Goal: Transaction & Acquisition: Download file/media

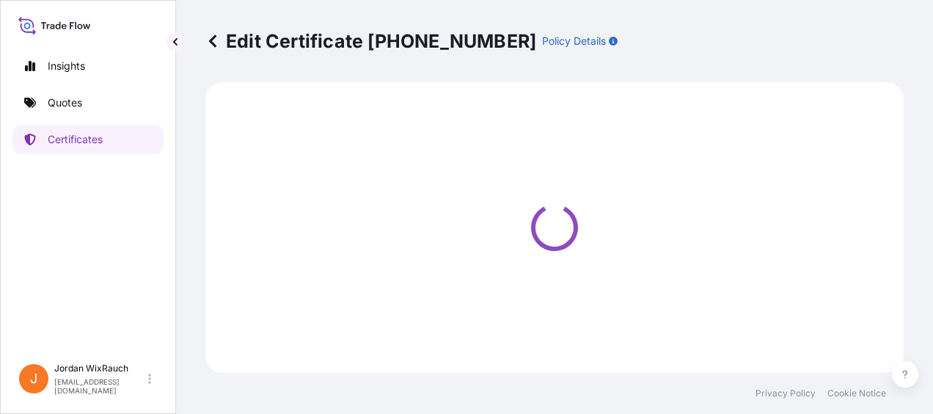
select select "Ocean Vessel"
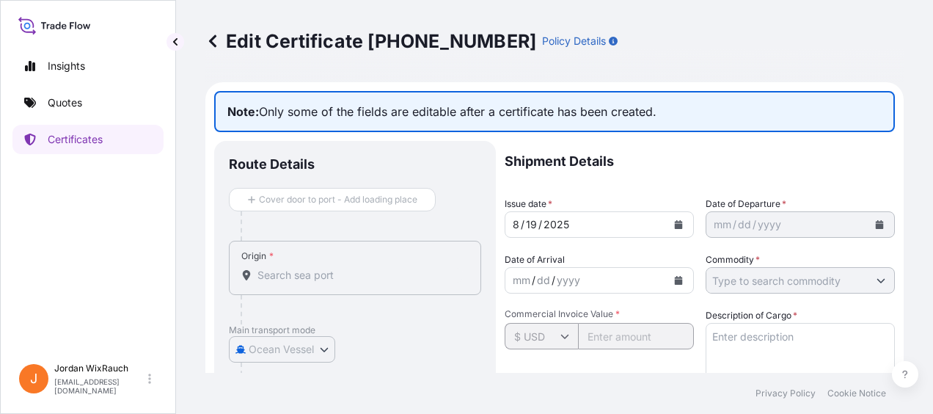
click at [213, 29] on div "Edit Certificate [PHONE_NUMBER] Policy Details" at bounding box center [554, 41] width 698 height 82
click at [214, 43] on icon at bounding box center [212, 41] width 15 height 15
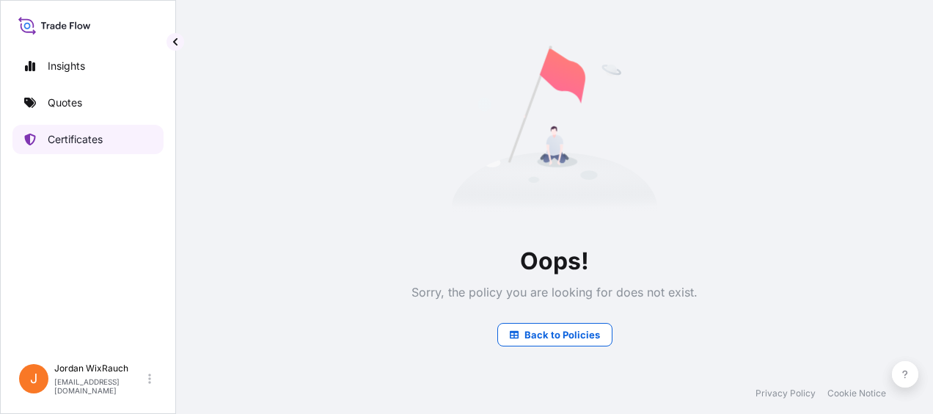
click at [98, 133] on p "Certificates" at bounding box center [75, 139] width 55 height 15
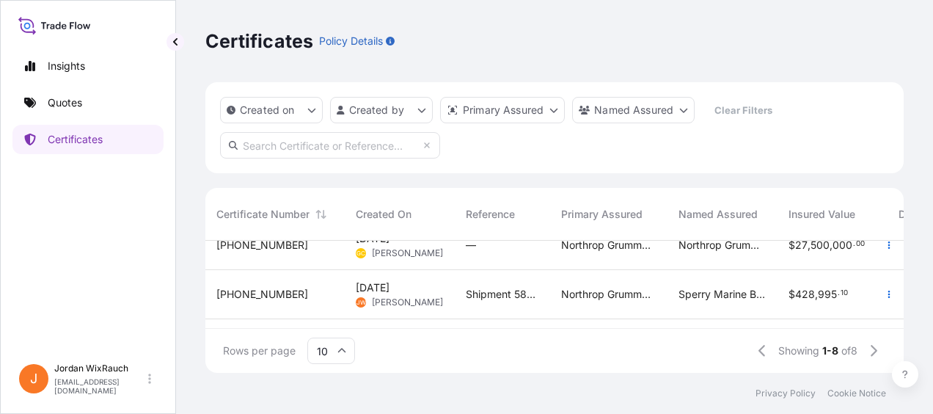
scroll to position [0, 1]
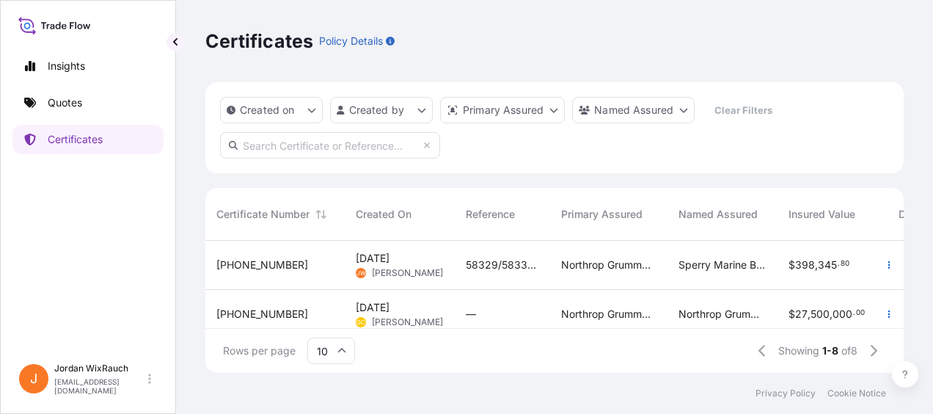
click at [361, 232] on div "Created On" at bounding box center [399, 214] width 87 height 41
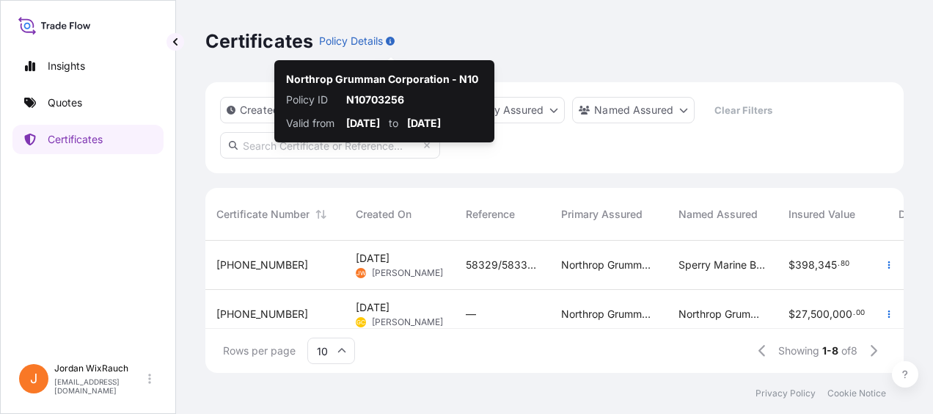
scroll to position [129, 687]
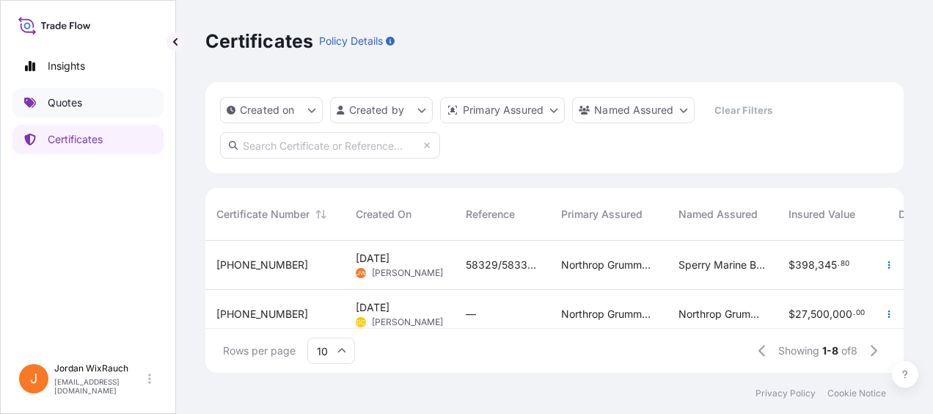
click at [76, 106] on p "Quotes" at bounding box center [65, 102] width 34 height 15
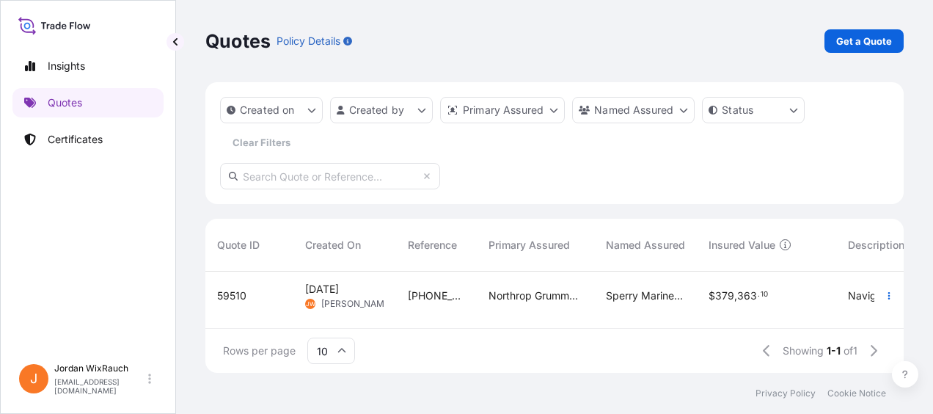
scroll to position [4, 0]
click at [509, 198] on div "Created on Created by Primary Assured Named Assured Status Clear Filters" at bounding box center [554, 143] width 698 height 122
click at [466, 280] on div "[PHONE_NUMBER] DSIC-WZ02-C16K20-2022051NL" at bounding box center [436, 295] width 81 height 49
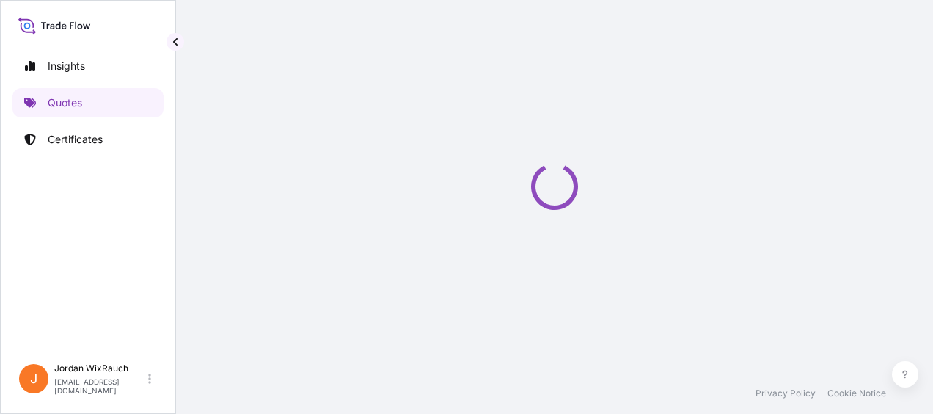
select select "Ocean Vessel"
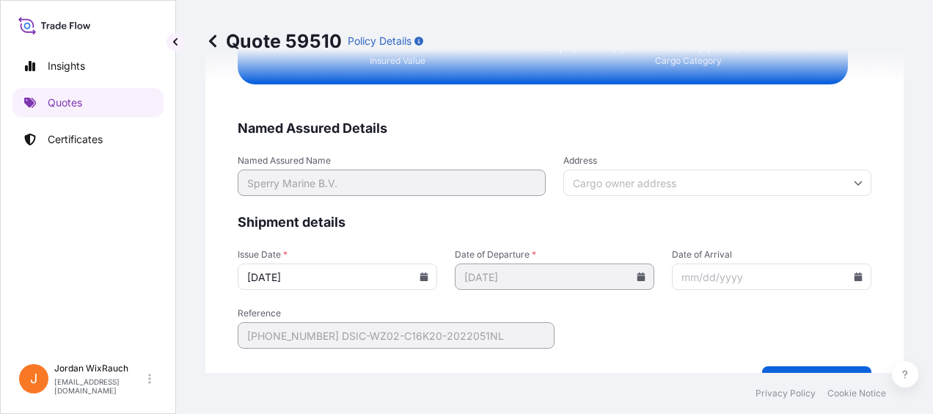
scroll to position [3260, 0]
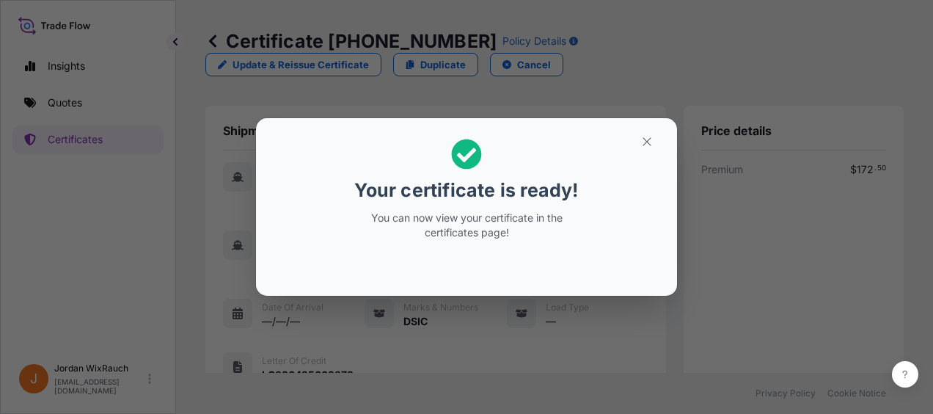
click at [109, 131] on div "Your certificate is ready! You can now view your certificate in the certificate…" at bounding box center [466, 207] width 933 height 414
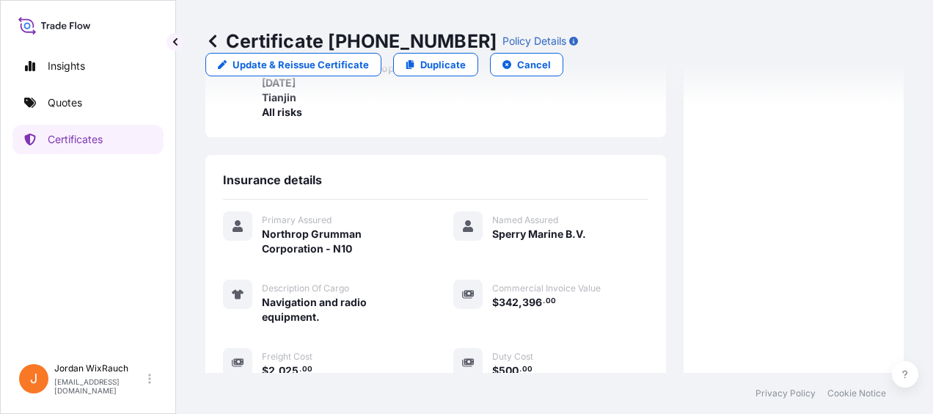
scroll to position [511, 0]
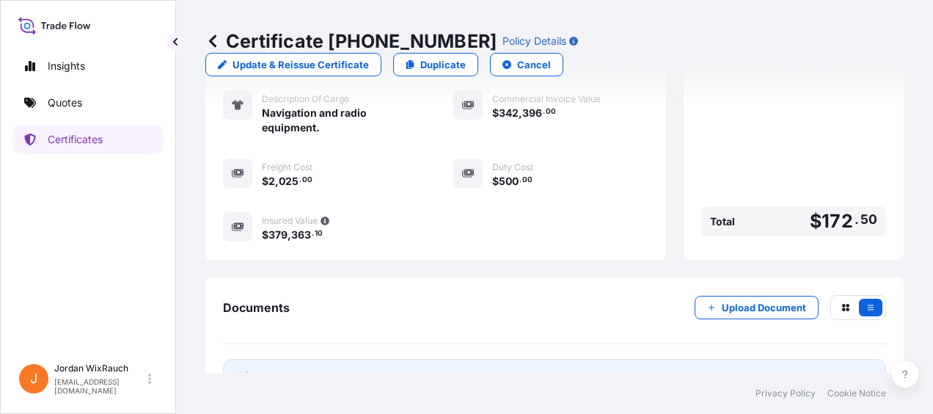
click at [358, 359] on link "PDF Certificate [DATE]" at bounding box center [554, 378] width 663 height 38
